Goal: Task Accomplishment & Management: Use online tool/utility

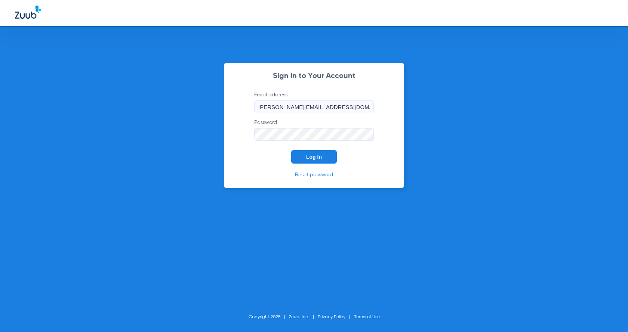
click at [301, 157] on button "Log In" at bounding box center [314, 156] width 46 height 13
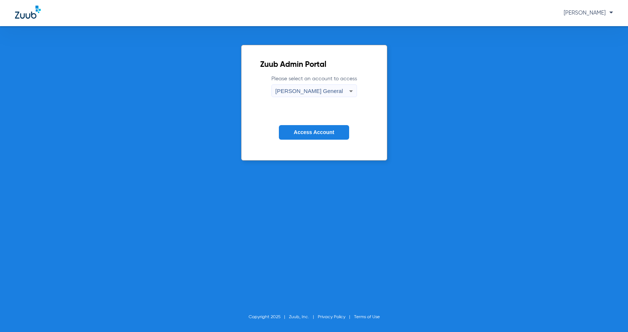
drag, startPoint x: 335, startPoint y: 135, endPoint x: 343, endPoint y: 129, distance: 10.4
click at [334, 132] on button "Access Account" at bounding box center [314, 132] width 70 height 15
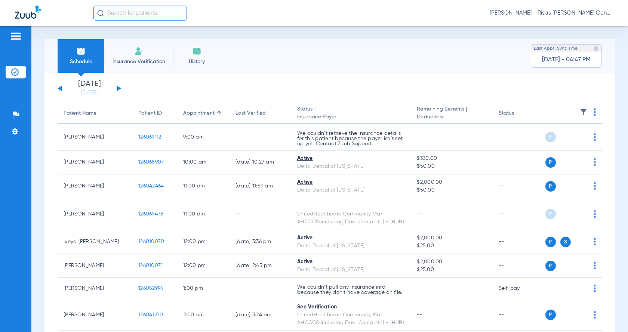
click at [121, 16] on input "text" at bounding box center [139, 13] width 93 height 15
click at [135, 50] on img at bounding box center [139, 51] width 9 height 9
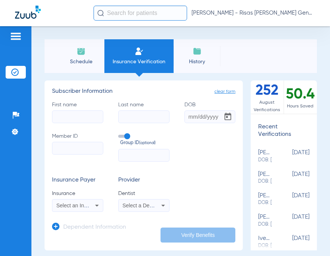
click at [70, 114] on input "First name" at bounding box center [77, 116] width 51 height 13
type input "A"
type input "[PERSON_NAME]"
type input "[PERSON_NAME] [PERSON_NAME]"
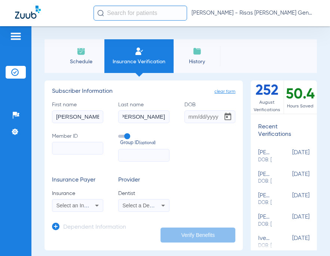
scroll to position [0, 0]
click at [191, 120] on input "DOB" at bounding box center [209, 116] width 51 height 13
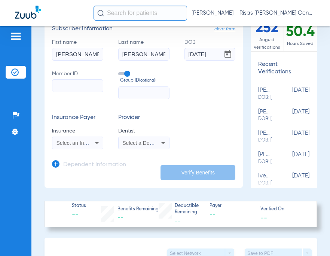
type input "[DATE]"
click at [78, 76] on label "Member ID" at bounding box center [77, 84] width 51 height 29
click at [78, 79] on input "Member ID" at bounding box center [77, 85] width 51 height 13
click at [127, 73] on span at bounding box center [123, 73] width 11 height 3
click at [120, 71] on input "Group ID (optional)" at bounding box center [120, 71] width 0 height 0
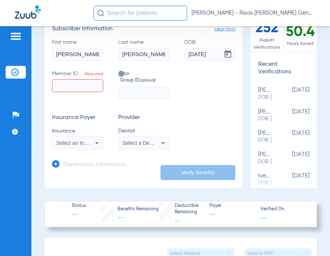
click at [90, 86] on input "Member ID Required" at bounding box center [77, 85] width 51 height 13
paste input "LSH2HZN07710250"
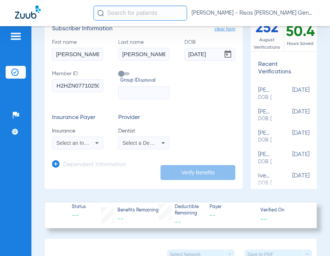
type input "LSH2HZN07710250"
click at [78, 145] on span "Select an Insurance" at bounding box center [79, 143] width 46 height 6
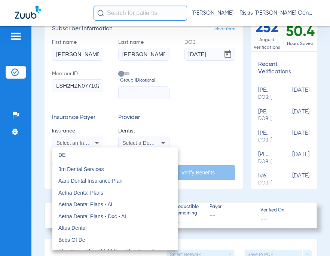
type input "D"
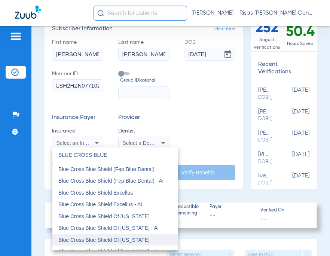
type input "BLUE CROSS BLUE"
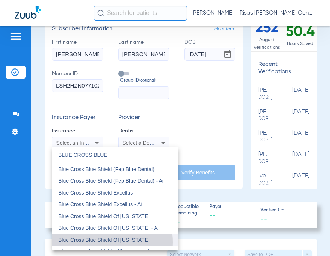
click at [95, 242] on span "Blue Cross Blue Shield Of [US_STATE]" at bounding box center [103, 240] width 91 height 6
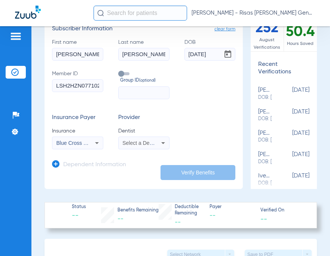
click at [139, 146] on div "Select a Dentist" at bounding box center [143, 142] width 50 height 9
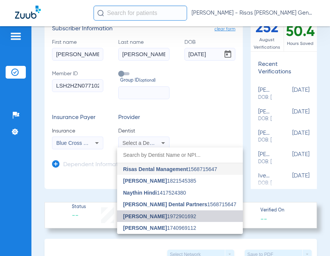
click at [138, 219] on span "[PERSON_NAME]" at bounding box center [145, 216] width 44 height 6
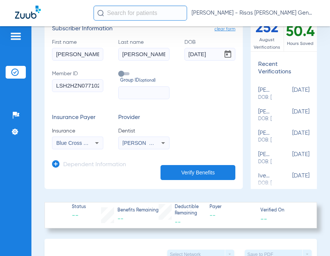
click at [194, 172] on button "Verify Benefits" at bounding box center [197, 172] width 75 height 15
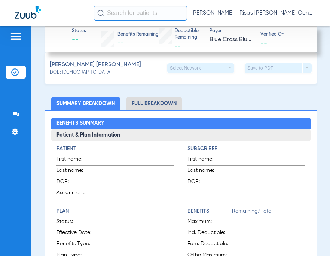
scroll to position [249, 0]
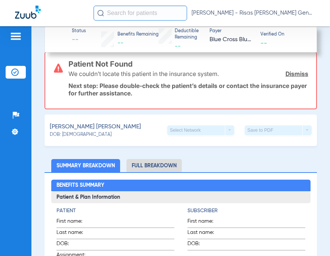
click at [95, 127] on span "[PERSON_NAME] [PERSON_NAME]" at bounding box center [95, 126] width 91 height 9
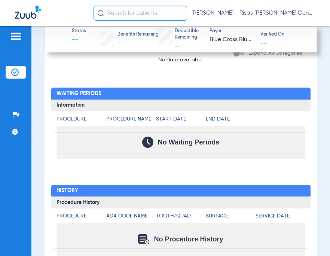
scroll to position [810, 0]
